Goal: Information Seeking & Learning: Learn about a topic

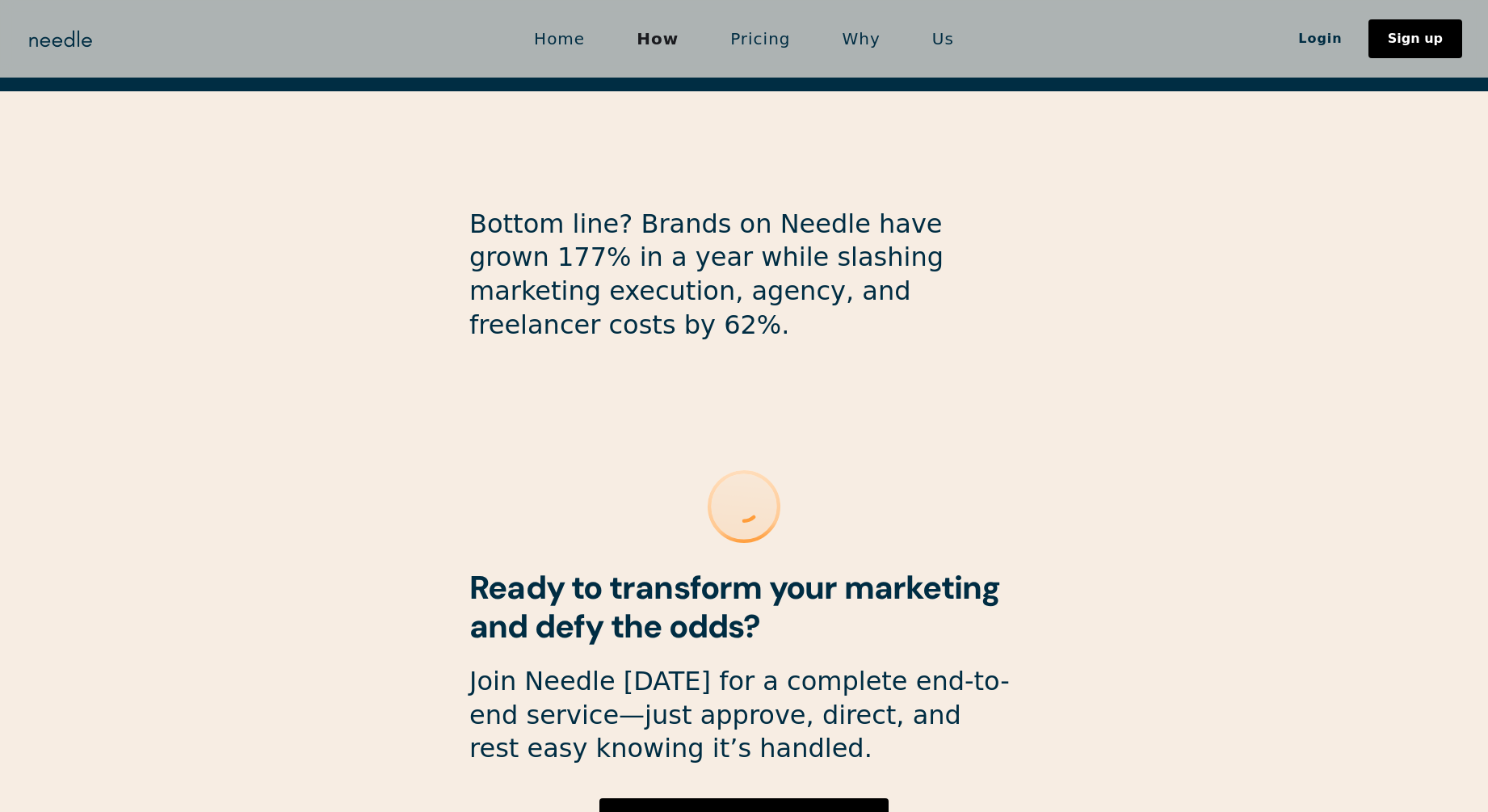
scroll to position [4081, 0]
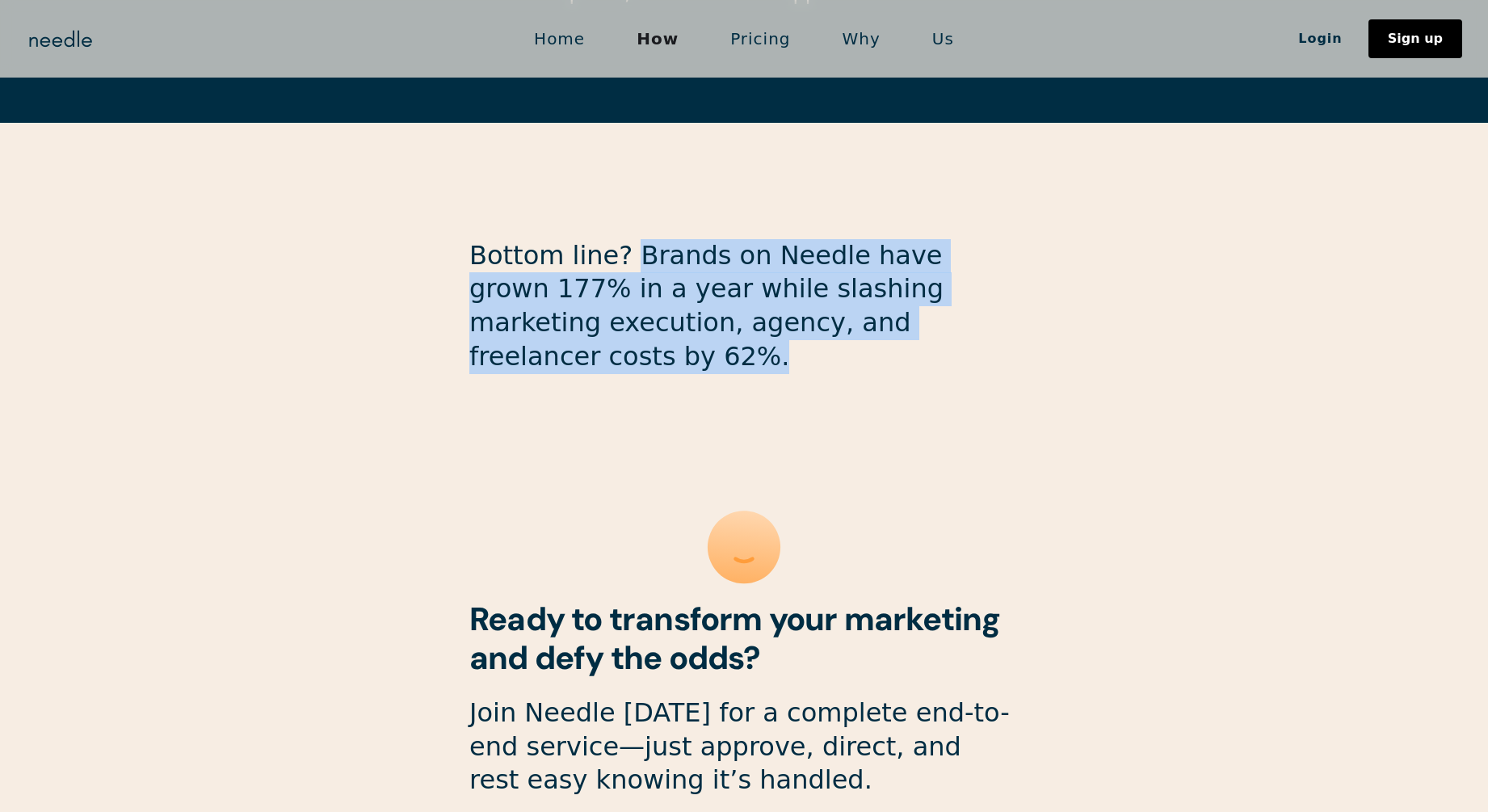
drag, startPoint x: 905, startPoint y: 225, endPoint x: 620, endPoint y: 155, distance: 293.5
click at [620, 239] on p "Bottom line? Brands on Needle have grown 177% in a year while slashing marketin…" at bounding box center [744, 306] width 549 height 134
copy p "Brands on Needle have grown 177% in a year while slashing marketing execution, …"
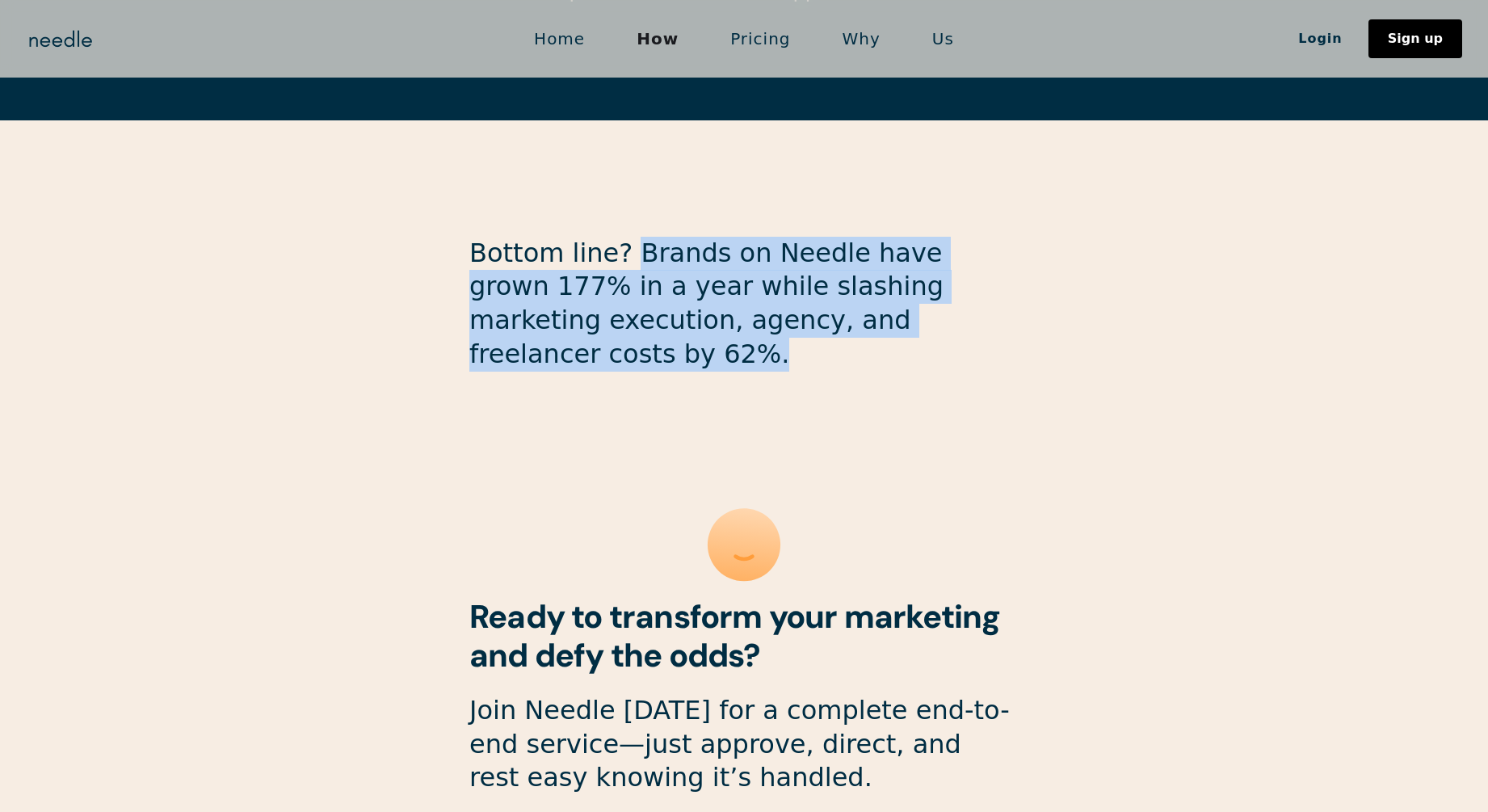
scroll to position [4086, 0]
